Goal: Find contact information: Find contact information

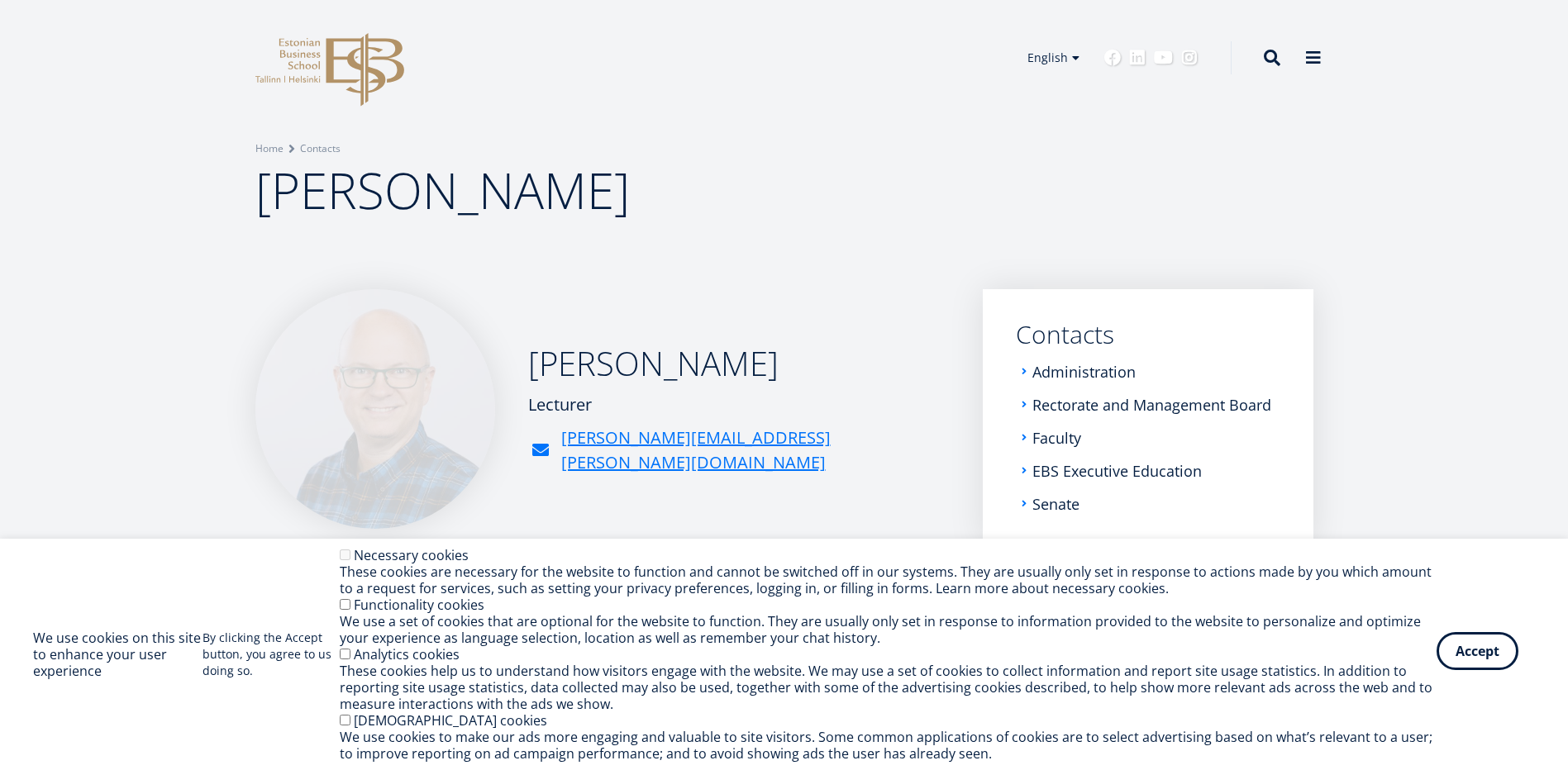
click at [1476, 658] on button "Accept" at bounding box center [1477, 651] width 82 height 38
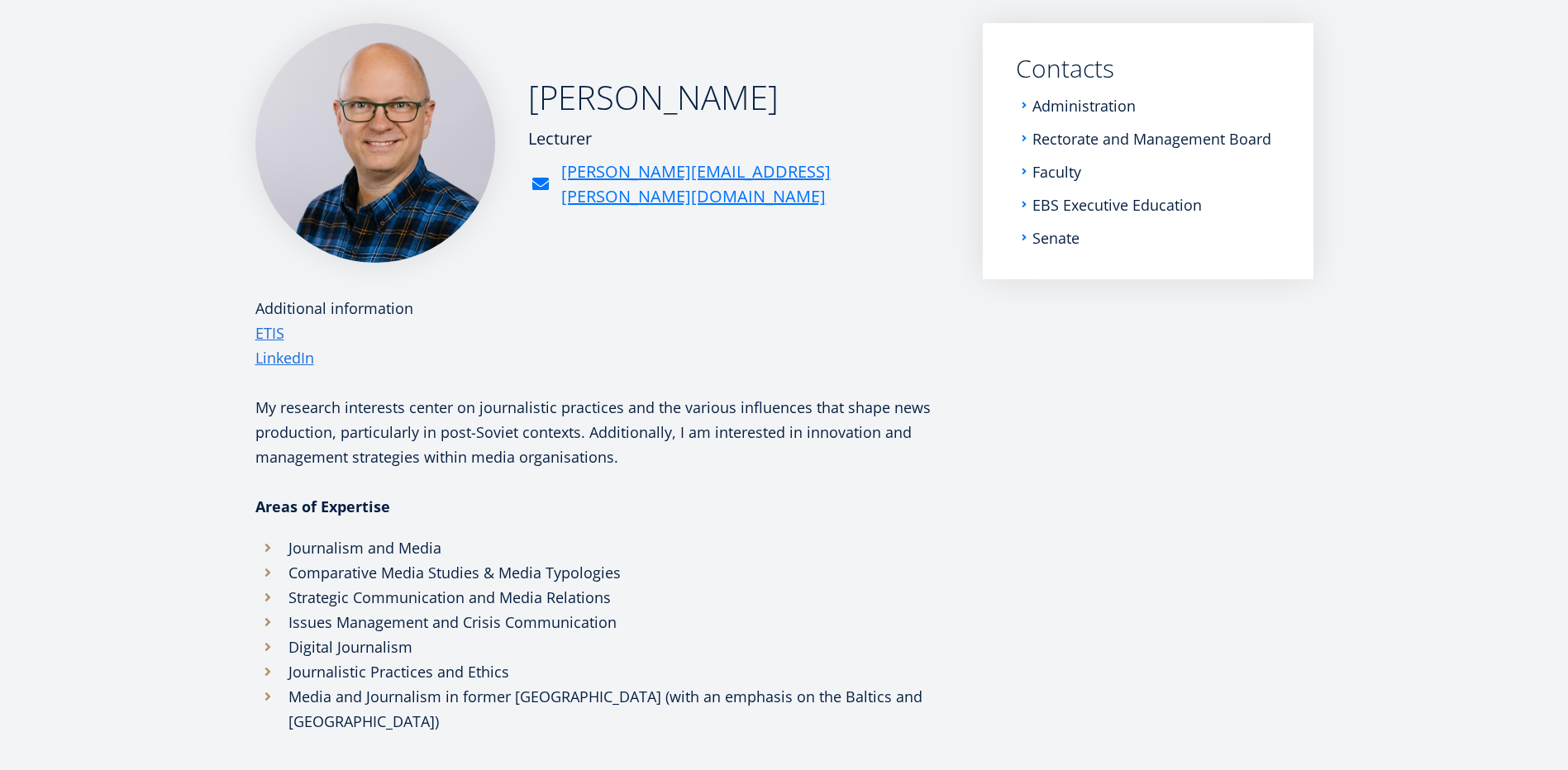
scroll to position [278, 0]
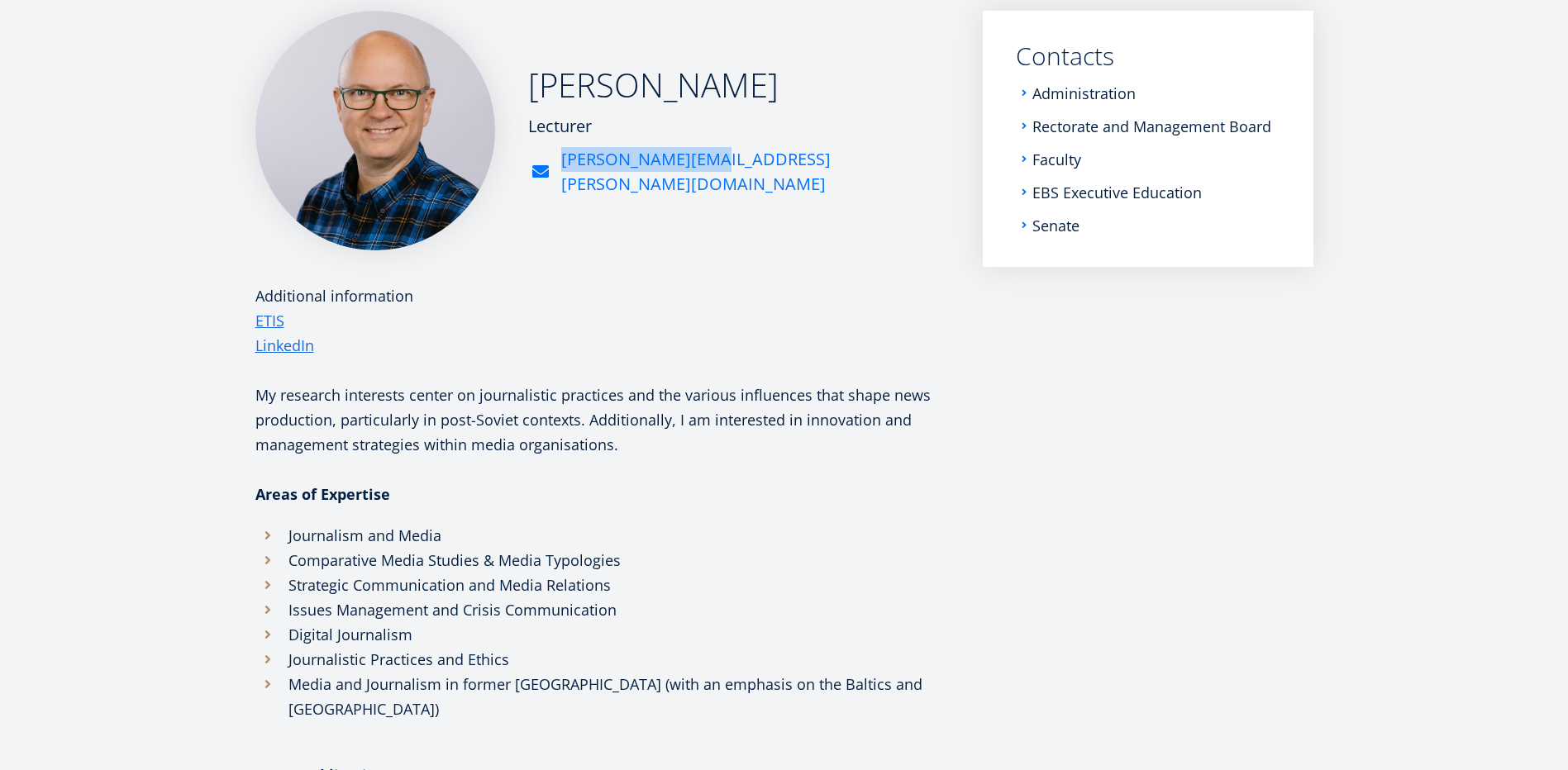
drag, startPoint x: 709, startPoint y: 172, endPoint x: 698, endPoint y: 179, distance: 13.0
click at [698, 179] on div "Scott Abel Lecturer scott.abel@ebs.ee" at bounding box center [603, 130] width 695 height 240
copy link "scott.abel@ebs.ee"
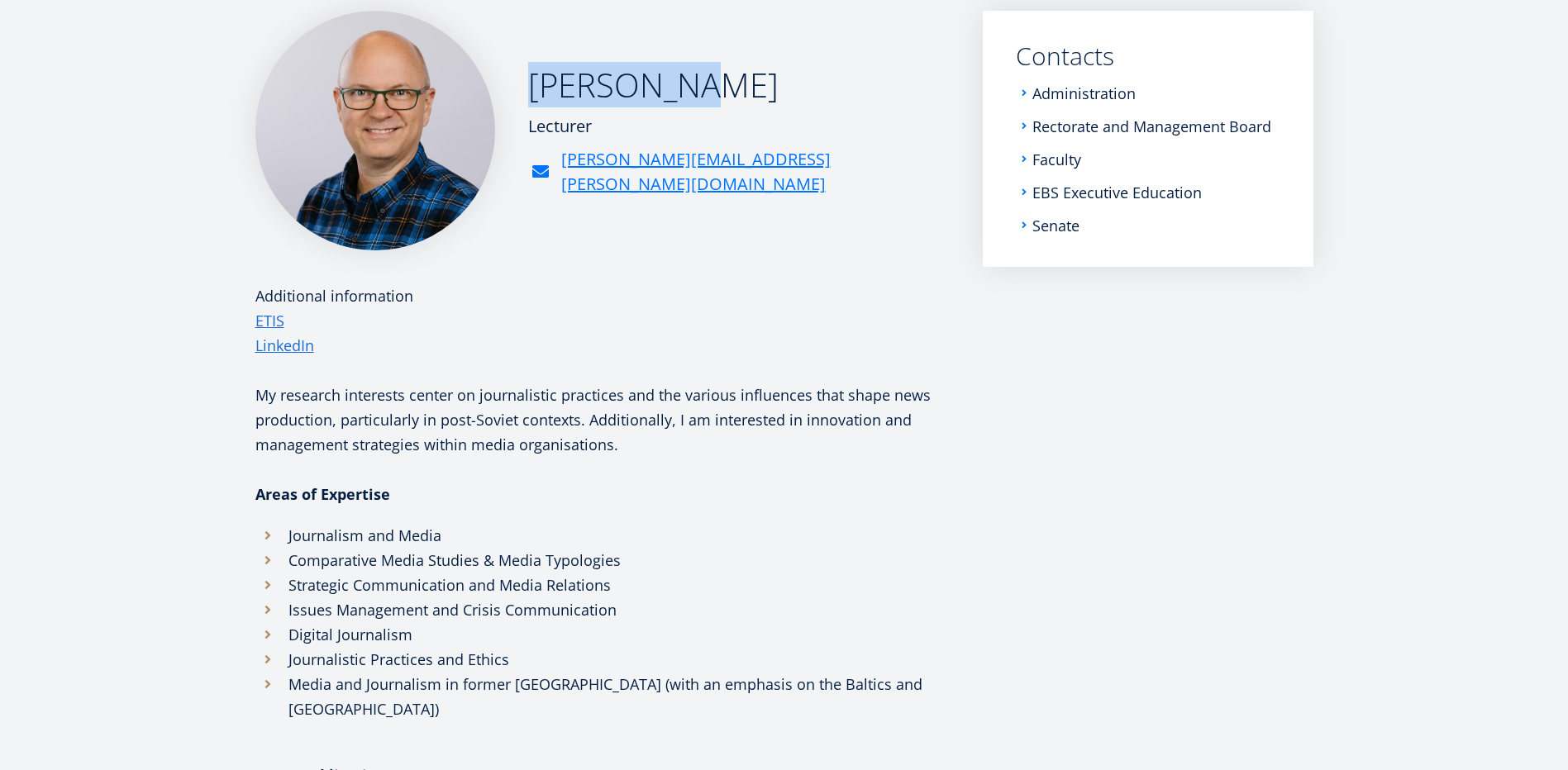
drag, startPoint x: 679, startPoint y: 93, endPoint x: 530, endPoint y: 93, distance: 149.0
click at [530, 93] on h2 "Scott Abel" at bounding box center [738, 85] width 421 height 41
copy h2 "Scott Abel"
click at [846, 217] on div "Scott Abel Lecturer scott.abel@ebs.ee" at bounding box center [603, 130] width 695 height 240
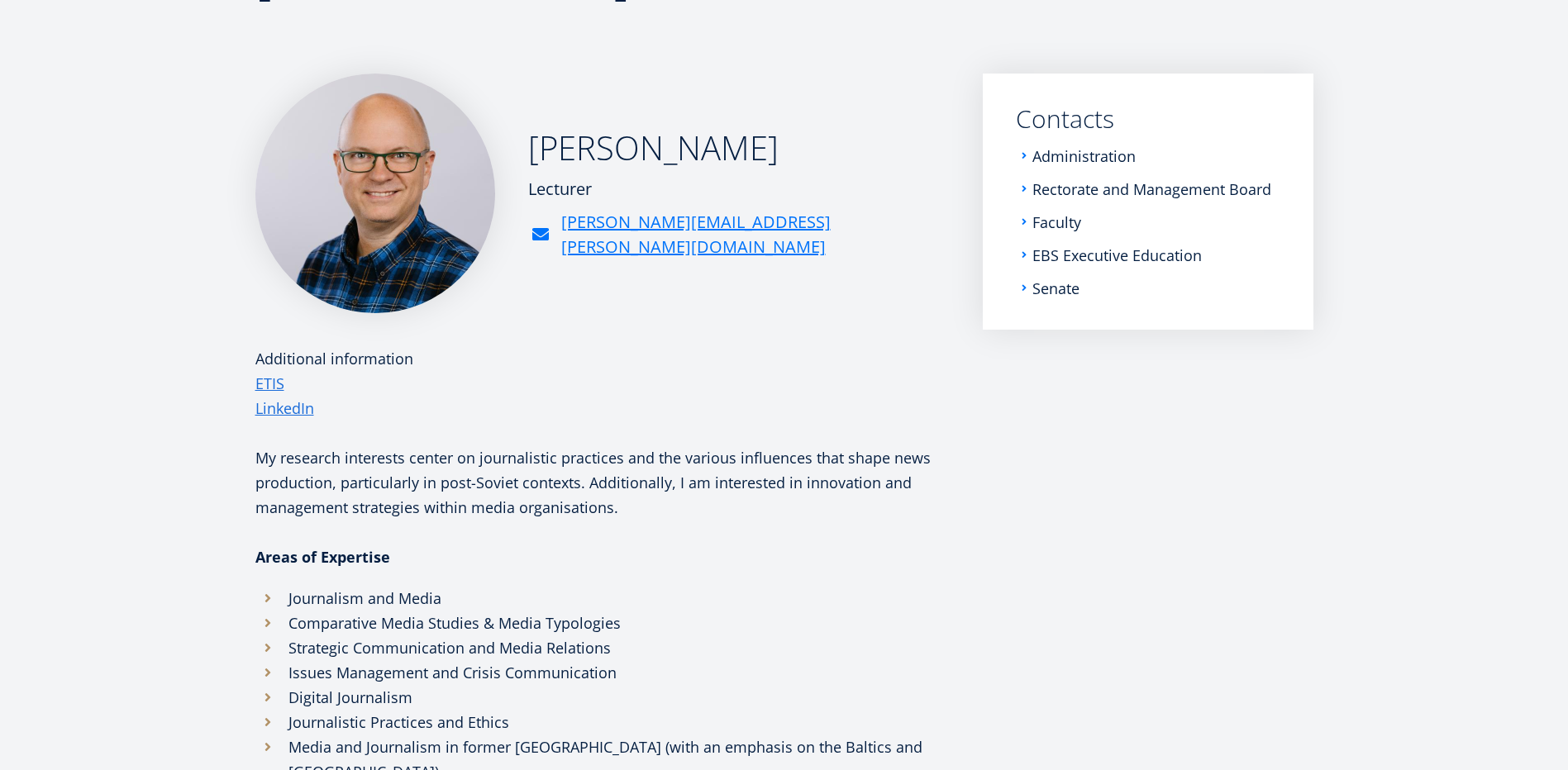
scroll to position [228, 0]
